Goal: Use online tool/utility

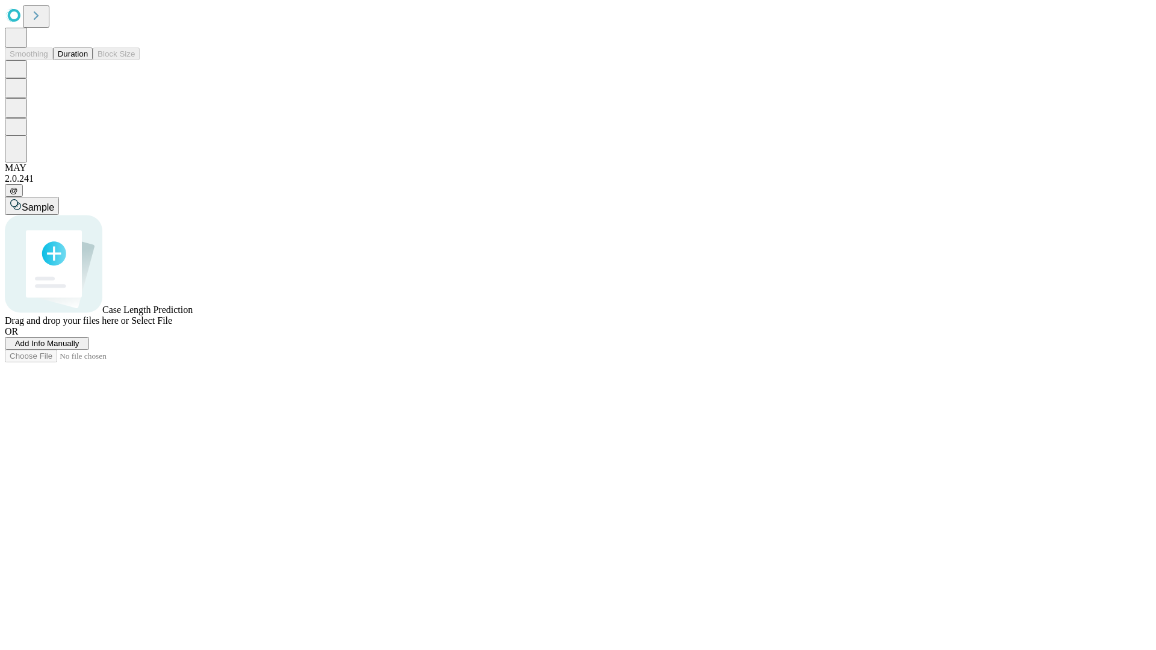
click at [88, 60] on button "Duration" at bounding box center [73, 54] width 40 height 13
click at [54, 202] on span "Sample" at bounding box center [38, 207] width 33 height 10
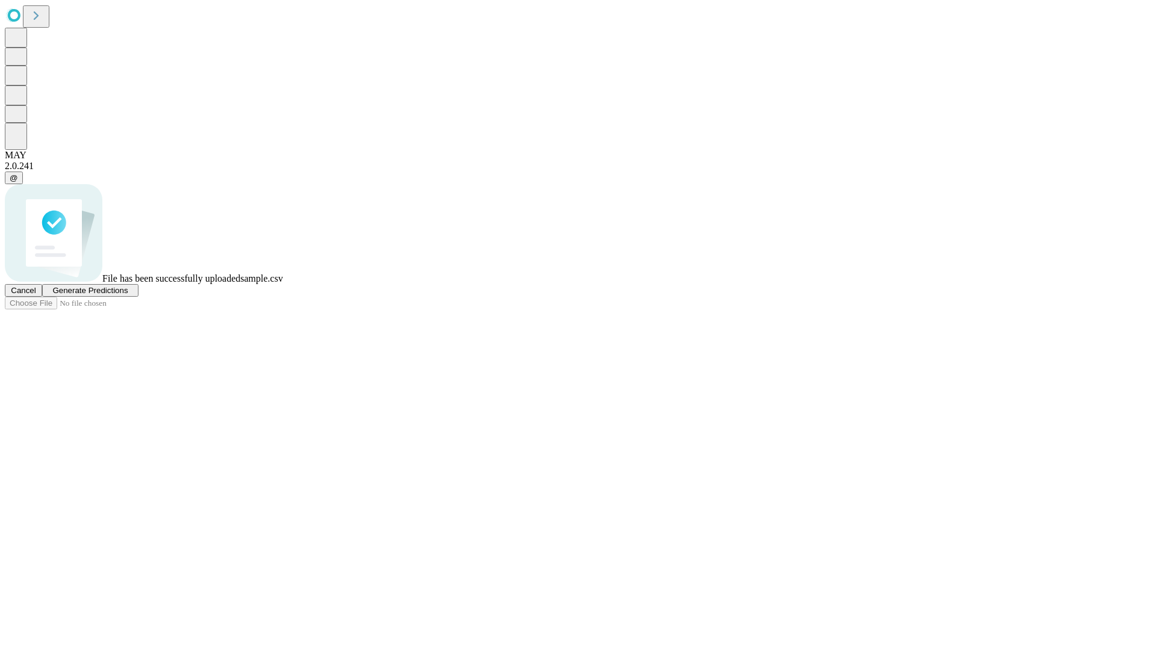
click at [128, 295] on span "Generate Predictions" at bounding box center [89, 290] width 75 height 9
